Goal: Communication & Community: Participate in discussion

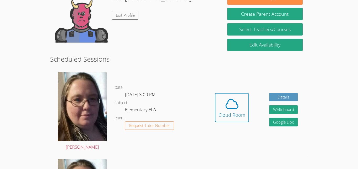
scroll to position [95, 0]
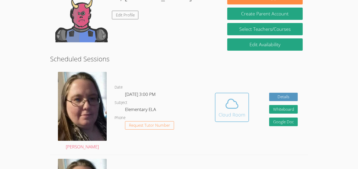
click at [236, 113] on div "Cloud Room" at bounding box center [231, 114] width 27 height 7
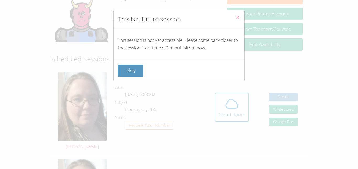
click at [138, 63] on div "Okay" at bounding box center [179, 70] width 130 height 21
click at [141, 68] on button "Okay" at bounding box center [130, 71] width 25 height 12
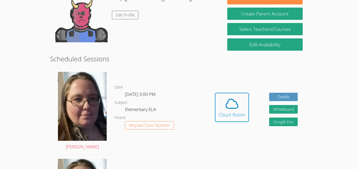
click at [124, 100] on dt "Subject" at bounding box center [120, 103] width 13 height 7
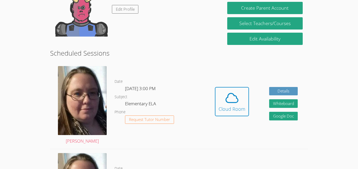
scroll to position [101, 0]
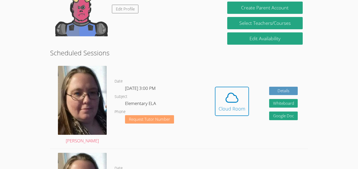
click at [170, 122] on button "Request Tutor Number" at bounding box center [149, 120] width 49 height 9
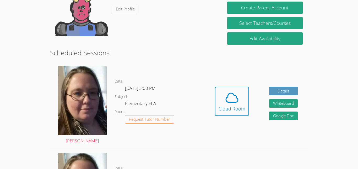
scroll to position [83, 0]
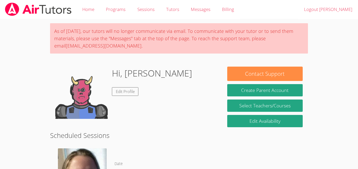
scroll to position [83, 0]
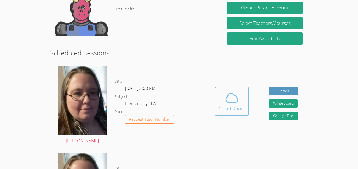
click at [247, 107] on button "Cloud Room" at bounding box center [232, 101] width 34 height 29
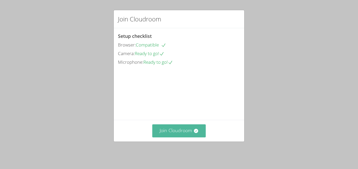
click at [190, 133] on button "Join Cloudroom" at bounding box center [179, 131] width 54 height 13
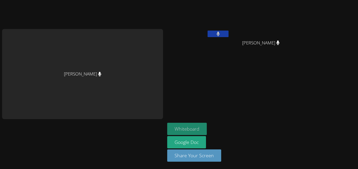
click at [201, 129] on button "Whiteboard" at bounding box center [187, 129] width 40 height 12
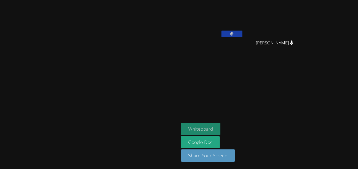
click at [221, 130] on button "Whiteboard" at bounding box center [201, 129] width 40 height 12
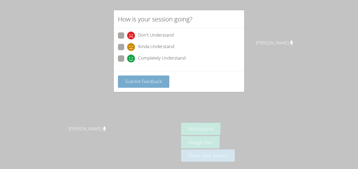
click at [153, 79] on span "Submit Feedback" at bounding box center [143, 81] width 37 height 6
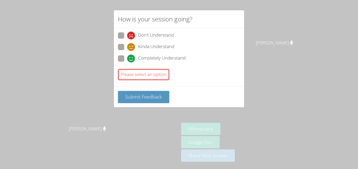
click at [151, 78] on div "Please select an option" at bounding box center [143, 74] width 51 height 11
click at [131, 56] on icon at bounding box center [131, 59] width 8 height 8
click at [131, 56] on input "Completely Understand" at bounding box center [129, 58] width 4 height 4
radio input "true"
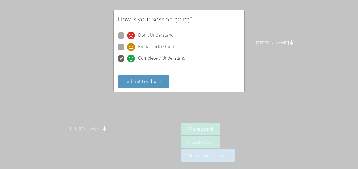
click at [132, 52] on div "Kinda Understand" at bounding box center [179, 48] width 122 height 9
click at [133, 46] on icon at bounding box center [131, 47] width 8 height 8
click at [132, 46] on input "Kinda Understand" at bounding box center [129, 46] width 4 height 4
radio input "true"
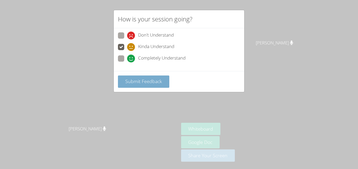
click at [151, 84] on span "Submit Feedback" at bounding box center [143, 81] width 37 height 6
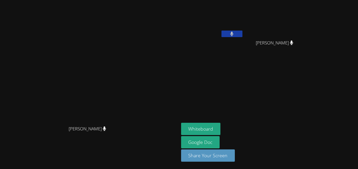
click at [70, 130] on div "[PERSON_NAME]" at bounding box center [89, 133] width 175 height 21
drag, startPoint x: 69, startPoint y: 131, endPoint x: 136, endPoint y: 72, distance: 89.5
click at [136, 72] on div "[PERSON_NAME] [PERSON_NAME]" at bounding box center [89, 84] width 175 height 119
